Goal: Participate in discussion: Engage in conversation with other users on a specific topic

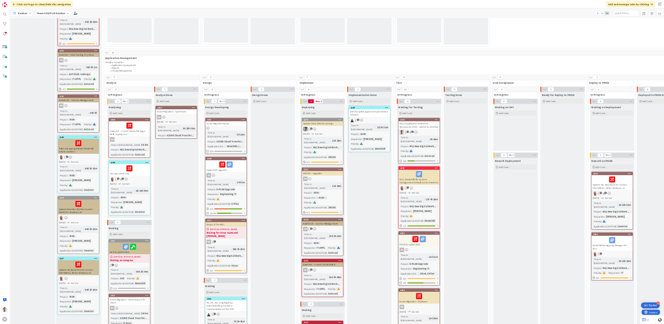
scroll to position [333, 0]
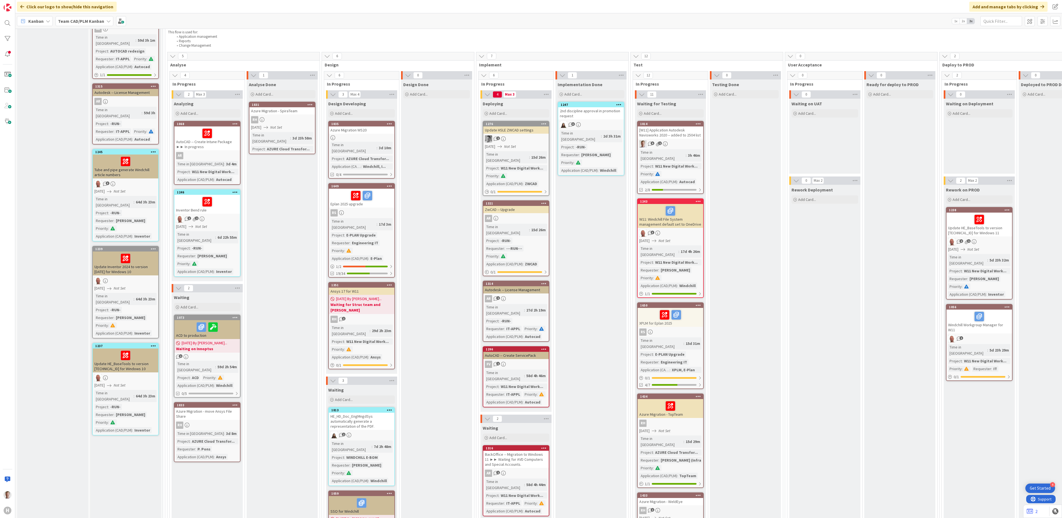
click at [675, 128] on div "[W11] Application Autodesk Navisworks 2020 -- added to 2504 list" at bounding box center [671, 132] width 66 height 12
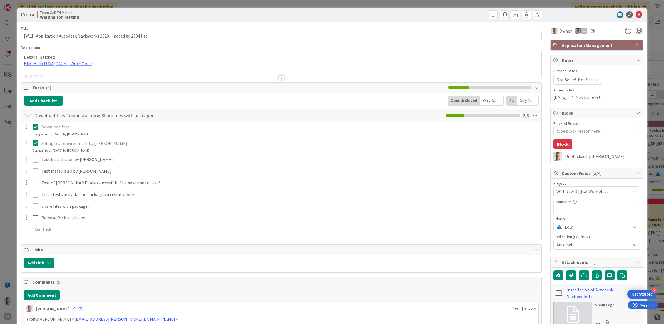
type textarea "x"
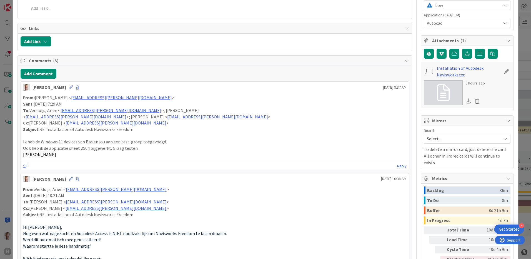
scroll to position [222, 0]
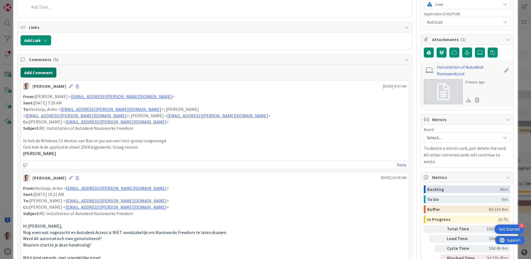
click at [33, 72] on button "Add Comment" at bounding box center [39, 72] width 36 height 10
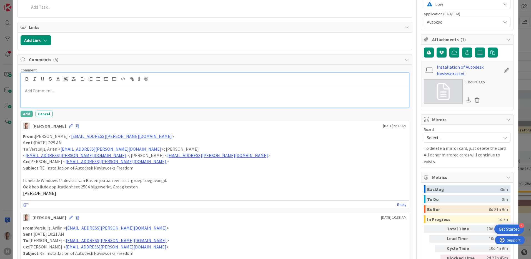
click at [66, 95] on div at bounding box center [215, 96] width 388 height 22
click at [81, 92] on p at bounding box center [215, 90] width 384 height 6
click at [45, 93] on p "[PERSON_NAME] tested succesfully, only a popup was visible during uninstall" at bounding box center [215, 90] width 384 height 6
click at [167, 90] on p "[PERSON_NAME] tested 2025 succesfully, only a popup was visible during uninstall" at bounding box center [215, 90] width 384 height 6
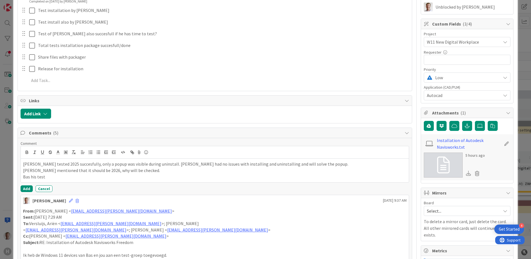
scroll to position [194, 0]
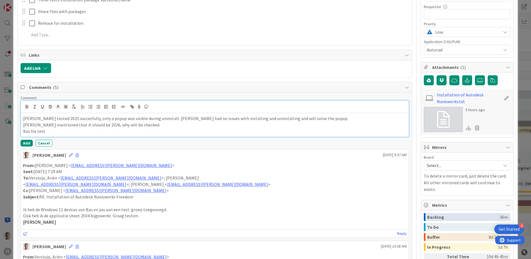
drag, startPoint x: 49, startPoint y: 133, endPoint x: 56, endPoint y: 134, distance: 7.1
click at [49, 133] on p "Bas his test" at bounding box center [215, 131] width 384 height 6
drag, startPoint x: 99, startPoint y: 125, endPoint x: 139, endPoint y: 124, distance: 39.4
click at [139, 124] on p "[PERSON_NAME] mentioned that it should be 2026, why will be checked." at bounding box center [215, 125] width 384 height 6
click at [100, 135] on div "[PERSON_NAME] tested 2025 succesfully, only a popup was visible during uninstal…" at bounding box center [215, 124] width 388 height 23
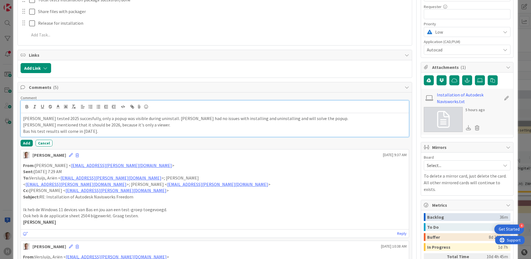
click at [104, 133] on p "Bas his test results will come in [DATE]." at bounding box center [215, 131] width 384 height 6
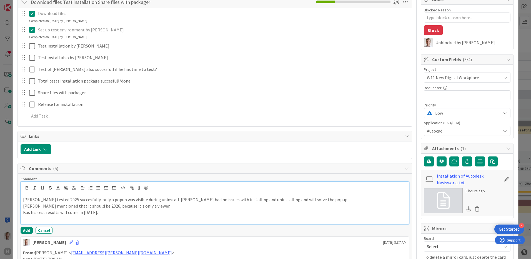
scroll to position [111, 0]
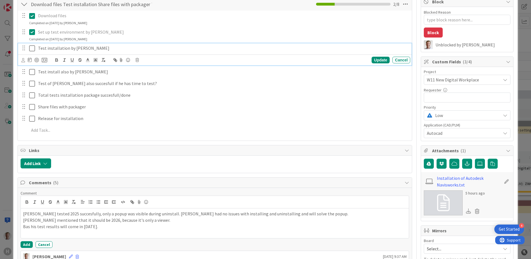
drag, startPoint x: 32, startPoint y: 48, endPoint x: 39, endPoint y: 54, distance: 8.7
click at [33, 48] on div "Test installation by Arien Update Cancel" at bounding box center [215, 54] width 394 height 22
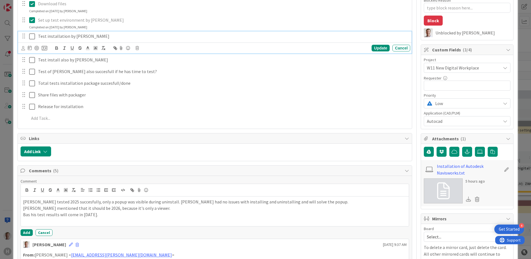
click at [31, 34] on icon at bounding box center [32, 36] width 6 height 7
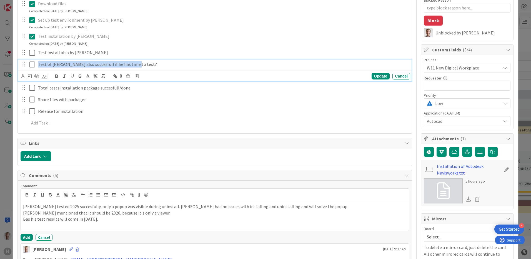
drag, startPoint x: 132, startPoint y: 65, endPoint x: 28, endPoint y: 64, distance: 103.9
click at [28, 64] on div "Test of [PERSON_NAME] also succesfull if he has time to test?" at bounding box center [215, 64] width 390 height 10
click at [81, 76] on icon "button" at bounding box center [79, 76] width 5 height 5
click at [159, 46] on div "Test installation by Arien Update Cancel Completed on [DATE] by [PERSON_NAME]" at bounding box center [215, 38] width 394 height 15
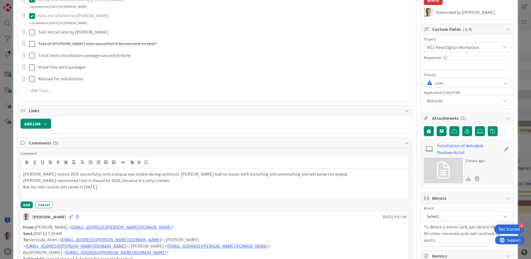
scroll to position [234, 0]
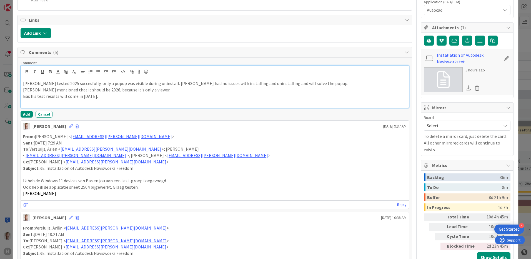
click at [93, 104] on p at bounding box center [215, 102] width 384 height 6
click at [22, 113] on button "Add" at bounding box center [27, 114] width 12 height 7
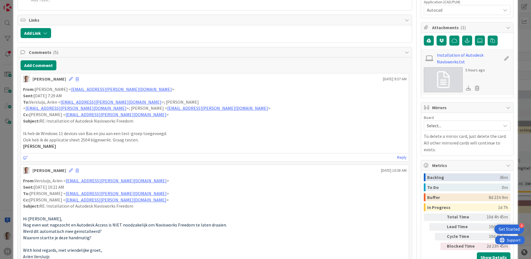
type textarea "x"
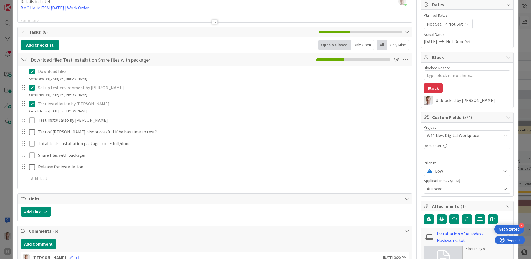
scroll to position [0, 0]
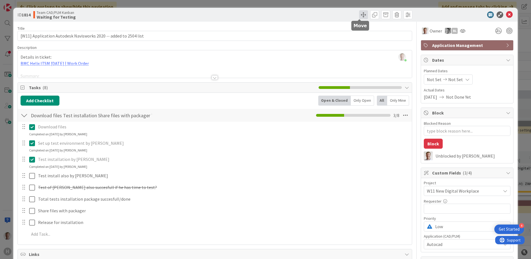
click at [359, 11] on span at bounding box center [363, 14] width 9 height 9
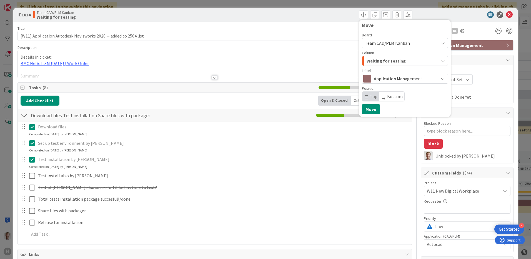
click at [287, 19] on div "ID 1814 Team CAD/PLM Kanban Waiting for Testing Move Board Team CAD/PLM Kanban …" at bounding box center [265, 15] width 504 height 14
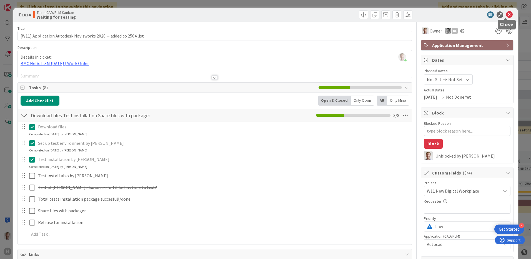
click at [506, 15] on icon at bounding box center [509, 14] width 7 height 7
